Goal: Information Seeking & Learning: Find specific page/section

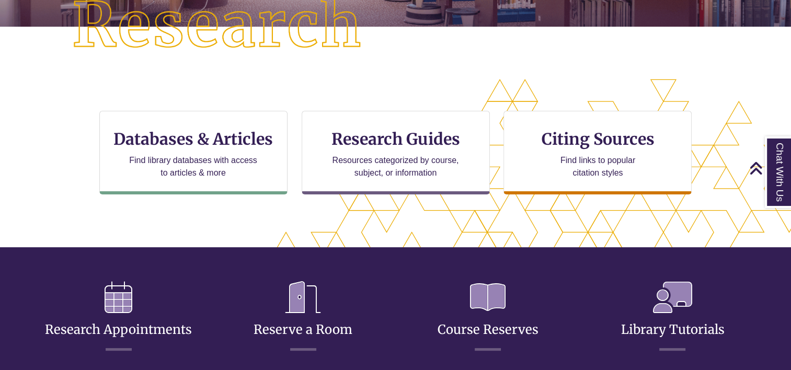
scroll to position [328, 0]
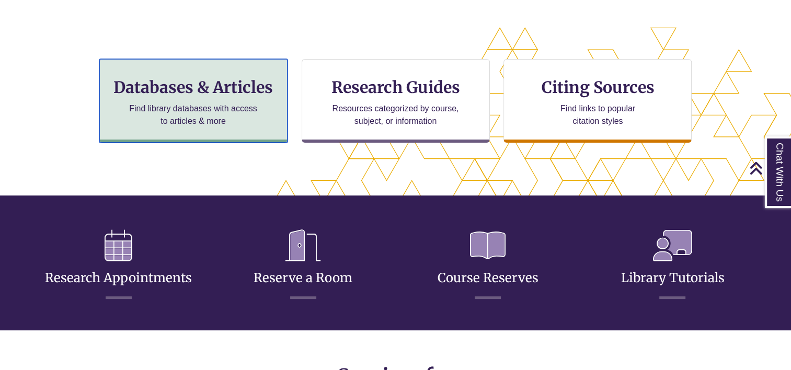
click at [169, 104] on p "Find library databases with access to articles & more" at bounding box center [193, 114] width 136 height 25
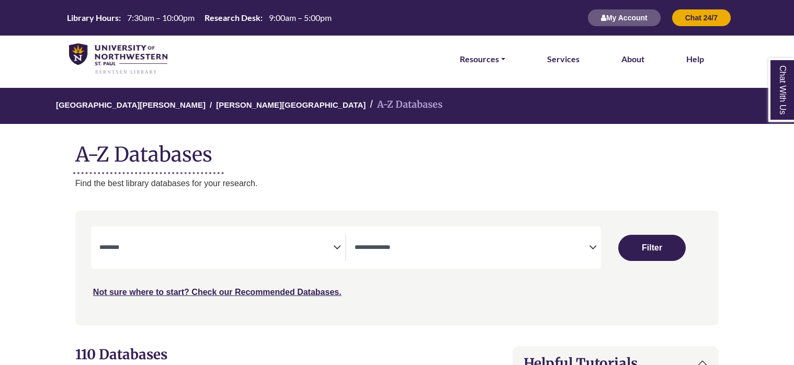
select select "Database Subject Filter"
select select "Database Types Filter"
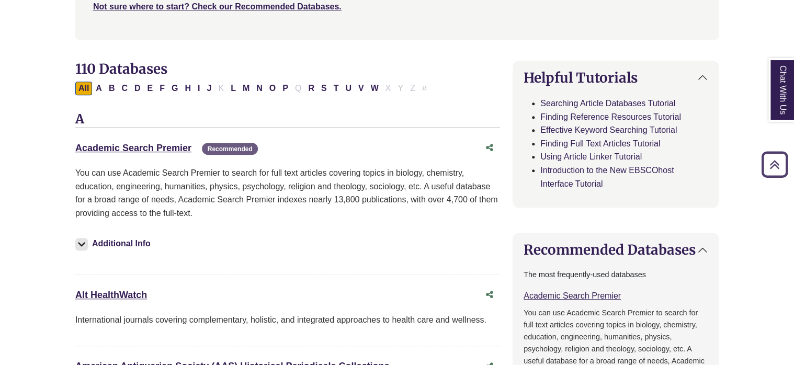
scroll to position [288, 0]
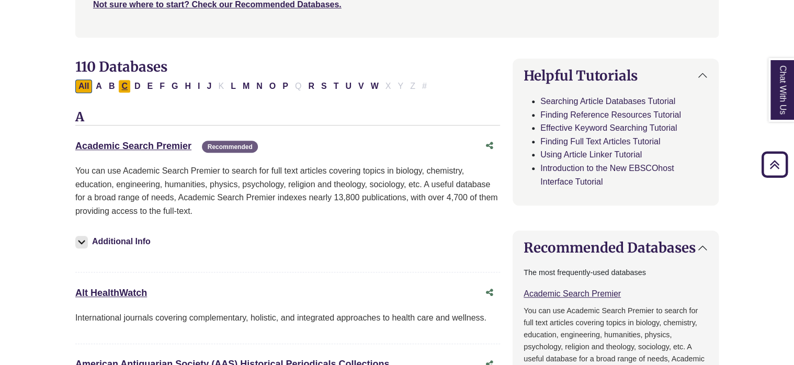
click at [128, 89] on button "C" at bounding box center [124, 86] width 13 height 14
select select "Database Subject Filter"
select select "Database Types Filter"
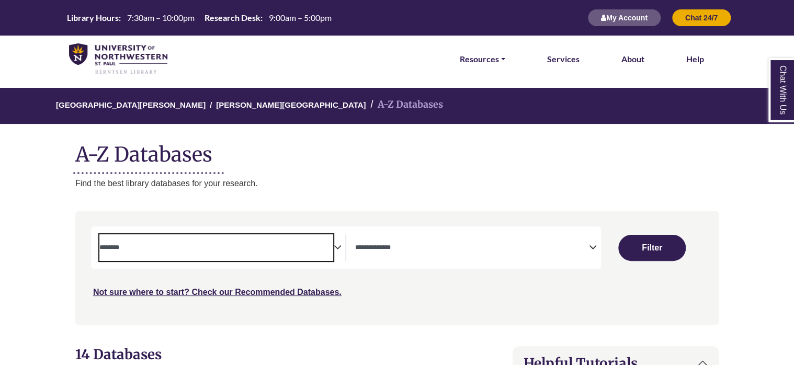
click at [187, 248] on textarea "Search" at bounding box center [216, 248] width 234 height 8
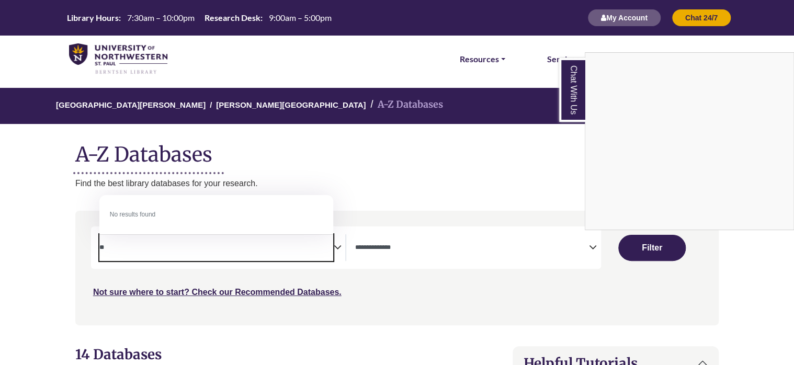
type textarea "*"
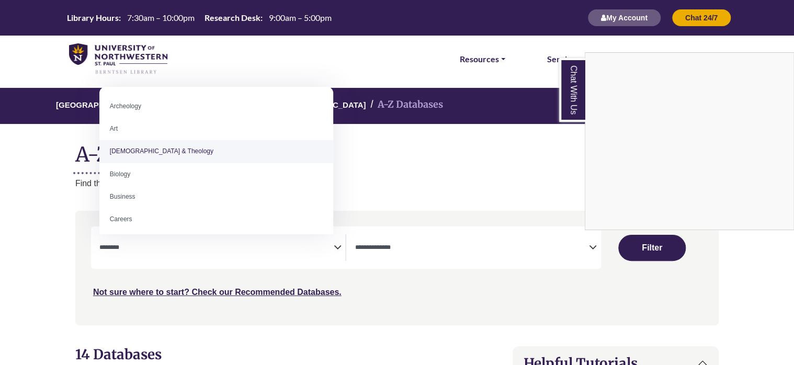
select select "*****"
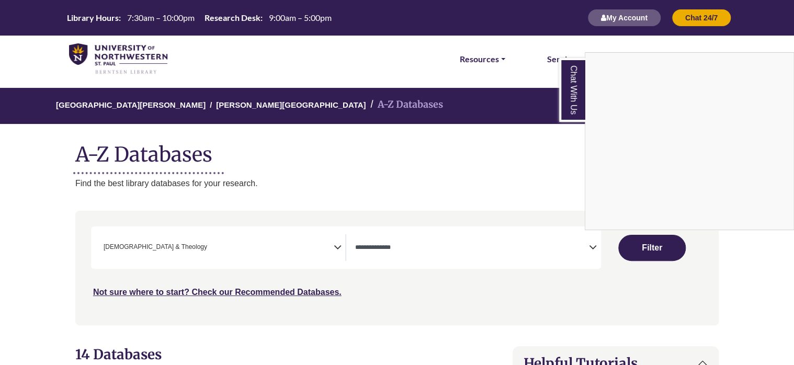
click at [483, 241] on div "Chat With Us" at bounding box center [397, 182] width 794 height 365
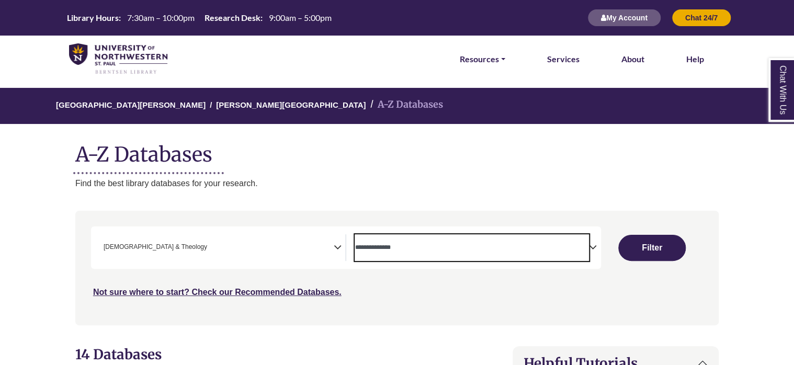
click at [539, 247] on textarea "Search" at bounding box center [472, 248] width 234 height 8
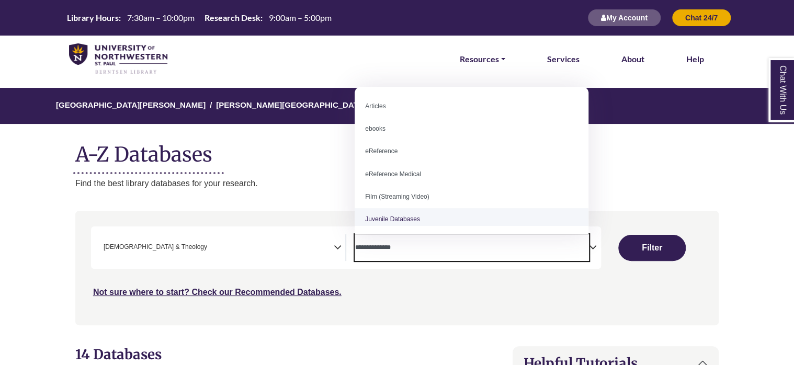
scroll to position [72, 0]
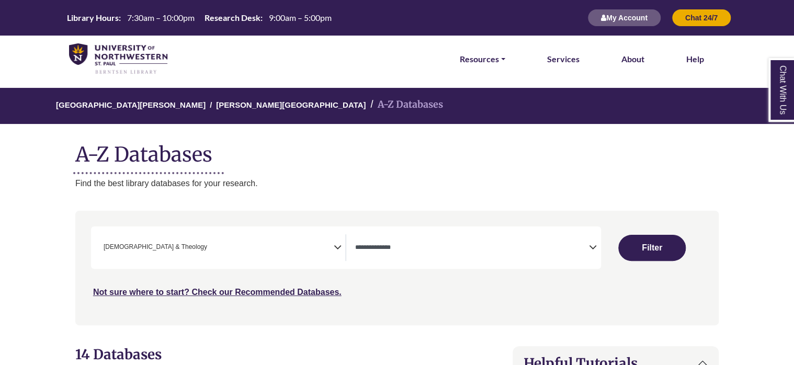
click at [699, 157] on h1 "A-Z Databases" at bounding box center [396, 150] width 643 height 32
click at [493, 66] on li "Resources FIND RESOURCES Library Search Databases & Articles Interlibrary Loan …" at bounding box center [482, 59] width 54 height 47
click at [492, 63] on link "Resources" at bounding box center [482, 59] width 45 height 14
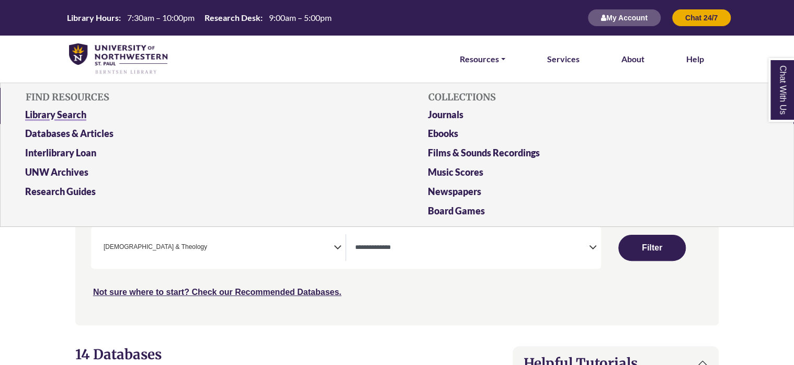
click at [52, 110] on link "Library Search" at bounding box center [195, 116] width 357 height 19
